Goal: Complete application form: Complete application form

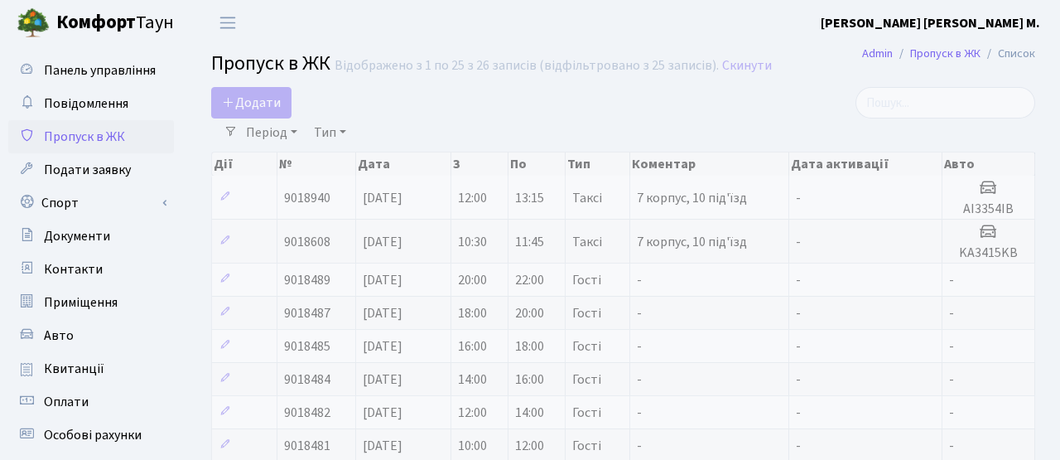
select select "25"
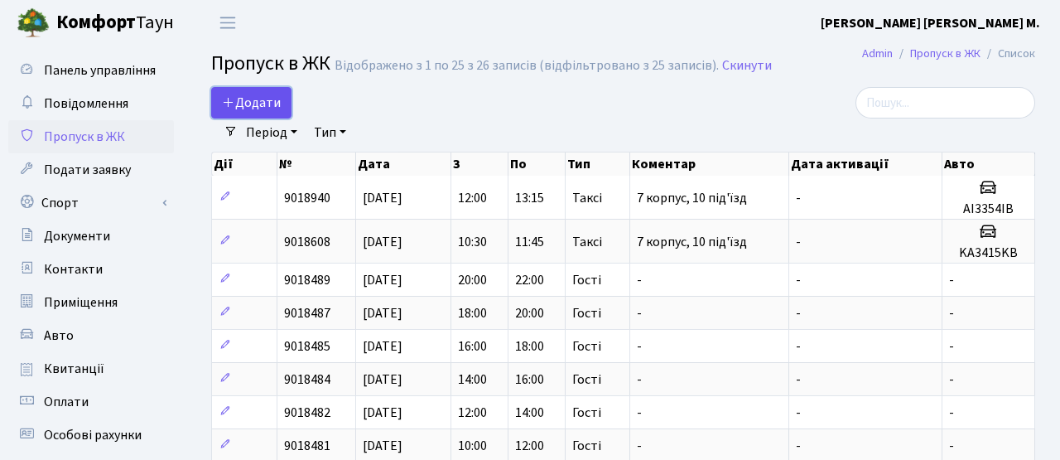
click at [253, 94] on span "Додати" at bounding box center [251, 103] width 59 height 18
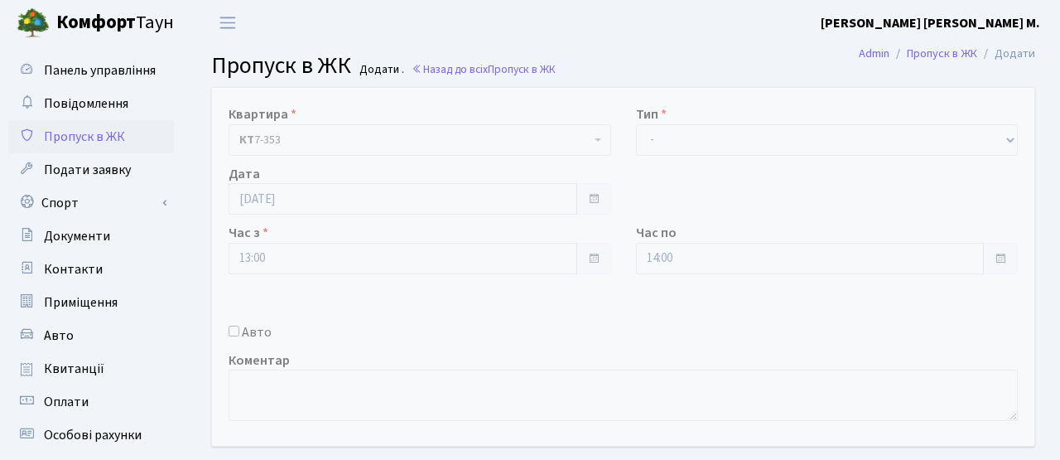
click at [235, 326] on input "Авто" at bounding box center [234, 330] width 11 height 11
checkbox input "true"
click at [659, 322] on input "text" at bounding box center [827, 317] width 383 height 31
click at [665, 320] on input "text" at bounding box center [827, 317] width 383 height 31
type input "И"
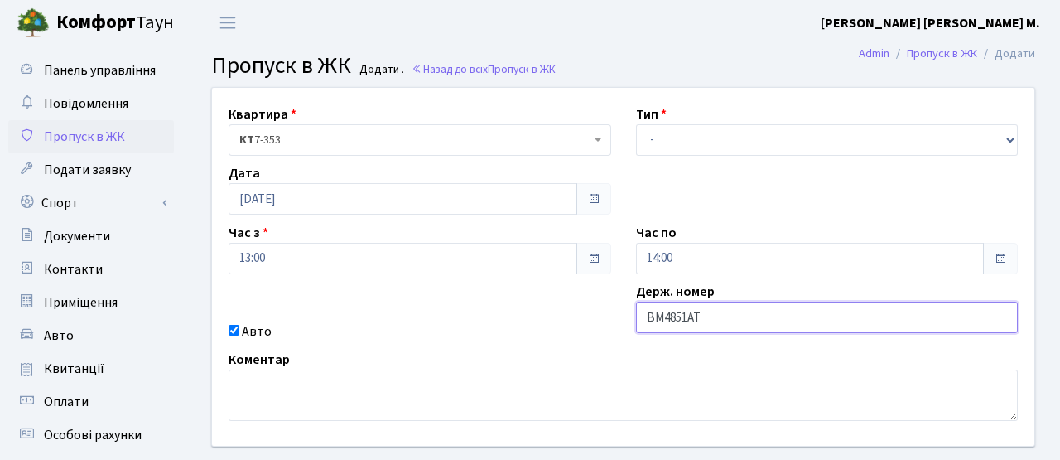
type input "ВМ4851АТ"
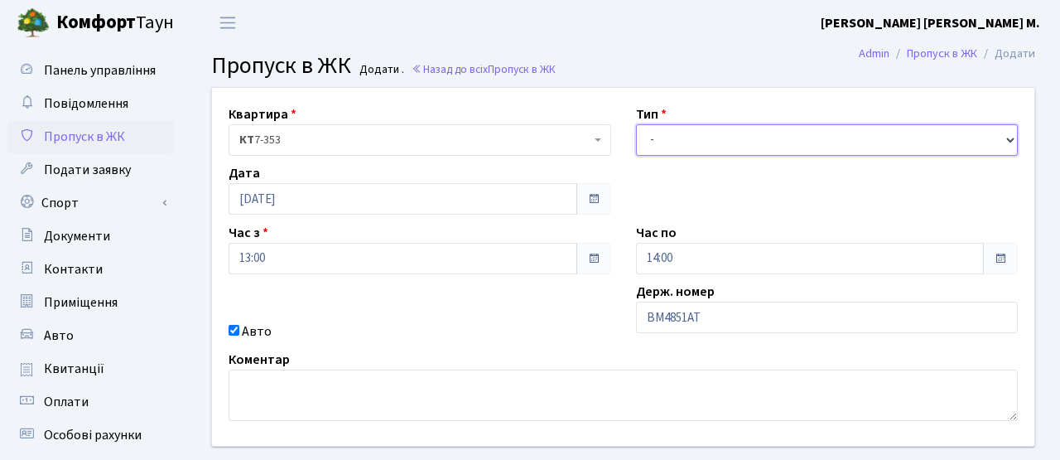
click at [703, 142] on select "- Доставка Таксі Гості Сервіс" at bounding box center [827, 139] width 383 height 31
select select "3"
click at [636, 124] on select "- Доставка Таксі Гості Сервіс" at bounding box center [827, 139] width 383 height 31
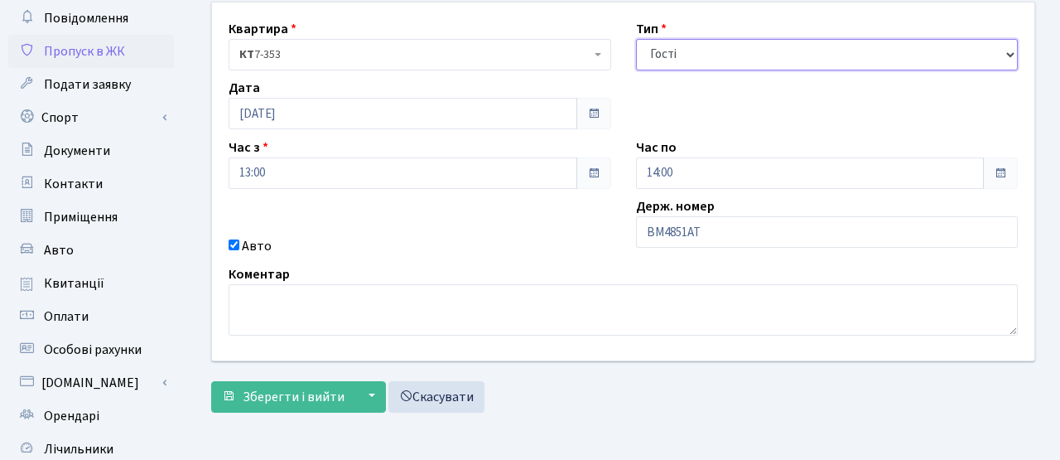
scroll to position [106, 0]
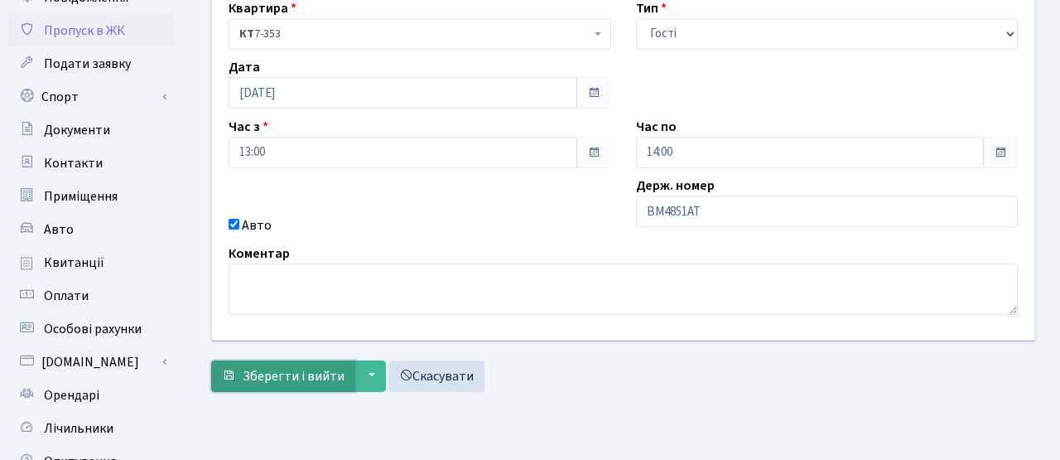
click at [300, 384] on span "Зберегти і вийти" at bounding box center [294, 376] width 102 height 18
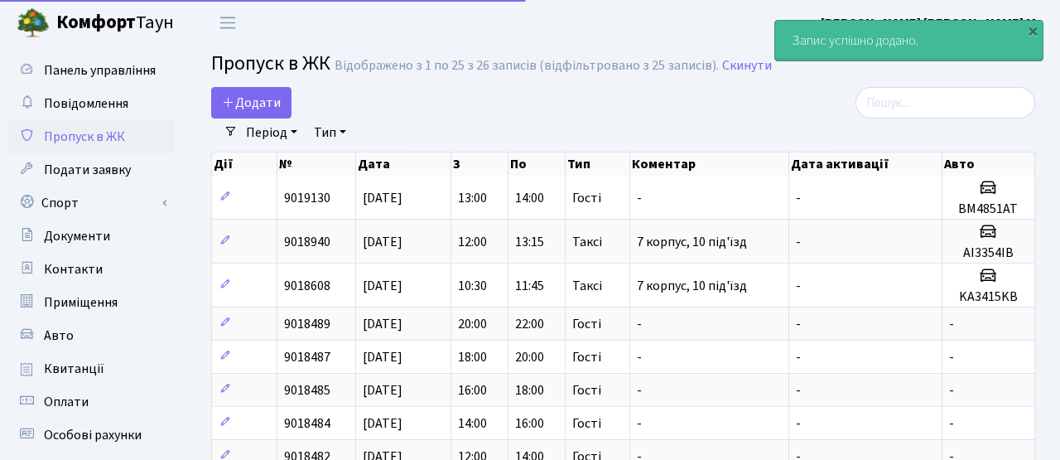
select select "25"
